Goal: Information Seeking & Learning: Learn about a topic

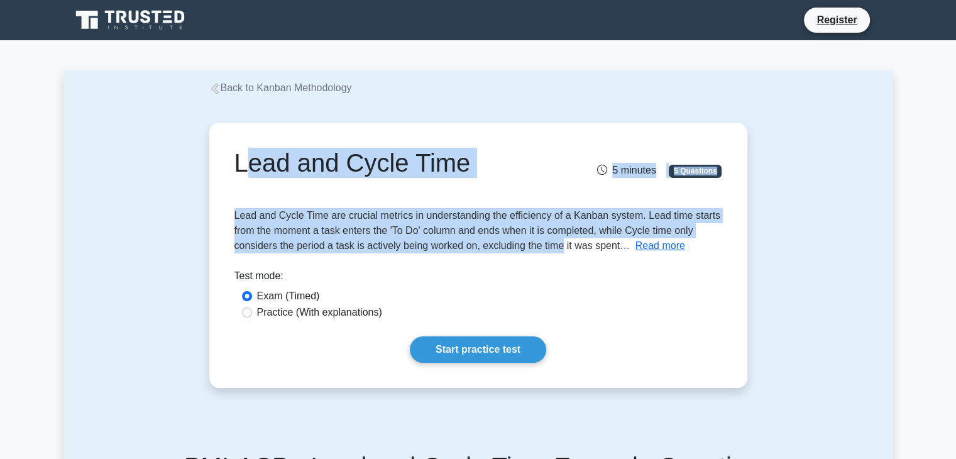
drag, startPoint x: 238, startPoint y: 161, endPoint x: 561, endPoint y: 247, distance: 334.3
click at [561, 247] on div "Lead and Cycle Time 5 minutes 5 Questions Lead and Cycle Time are crucial metri…" at bounding box center [478, 255] width 528 height 255
click at [657, 245] on button "Read more" at bounding box center [660, 245] width 50 height 15
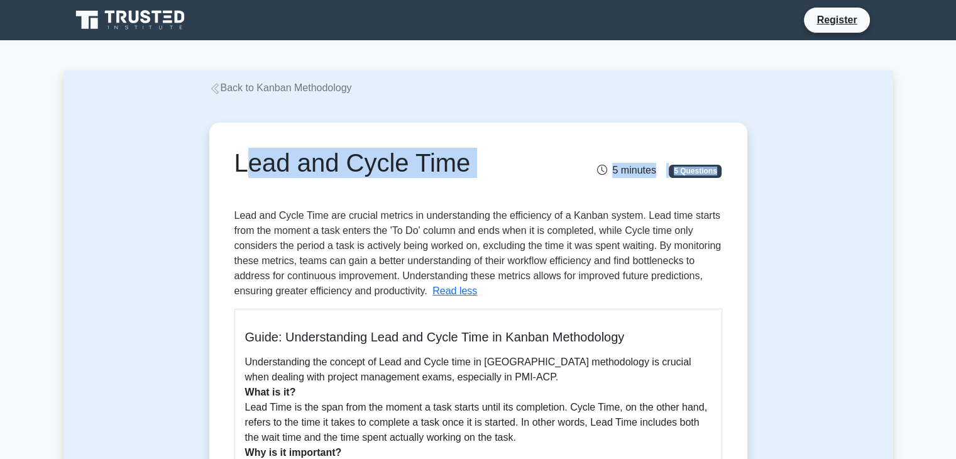
drag, startPoint x: 246, startPoint y: 407, endPoint x: 566, endPoint y: 438, distance: 321.4
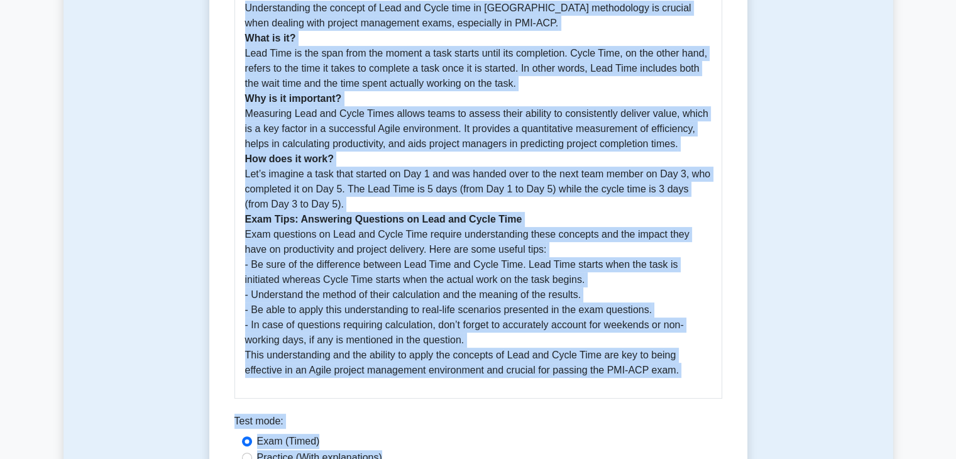
scroll to position [449, 0]
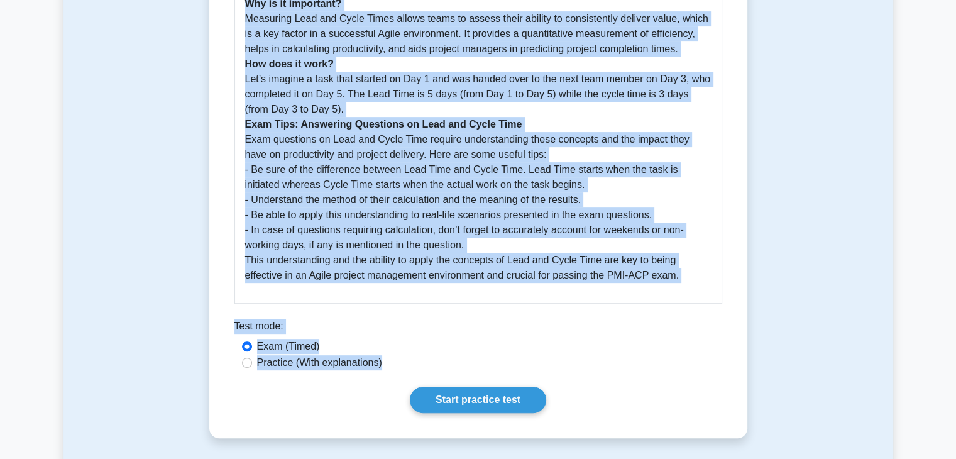
drag, startPoint x: 228, startPoint y: 155, endPoint x: 689, endPoint y: 281, distance: 477.7
click at [689, 281] on div "Lead and Cycle Time 5 minutes 5 Questions Lead and Cycle Time are crucial metri…" at bounding box center [478, 56] width 528 height 754
copy div "Lore ips Dolor Sita 8 consect 6 Adipiscin Elit sed Doeiu Temp inc utlabor etdol…"
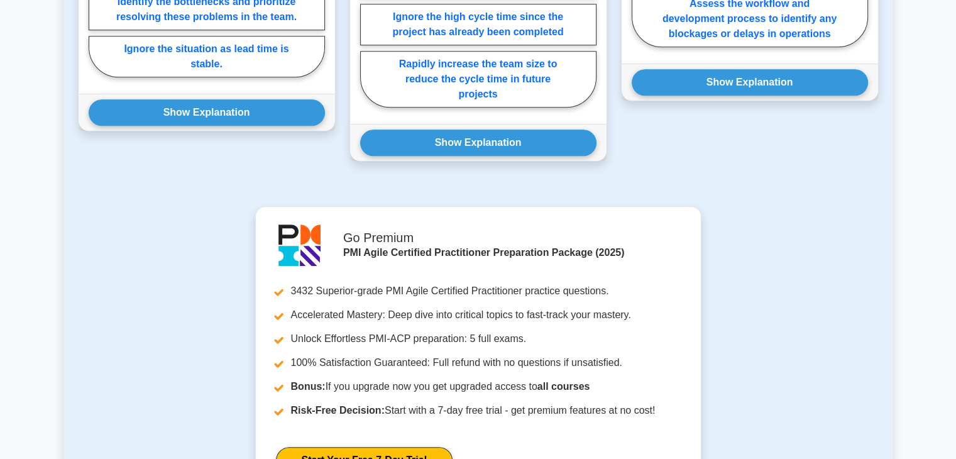
scroll to position [1616, 0]
